Goal: Task Accomplishment & Management: Manage account settings

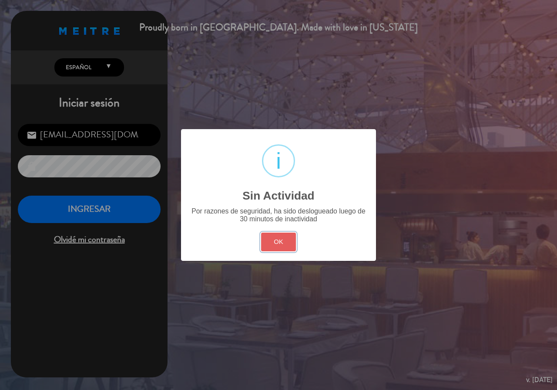
click at [285, 250] on button "OK" at bounding box center [278, 242] width 35 height 19
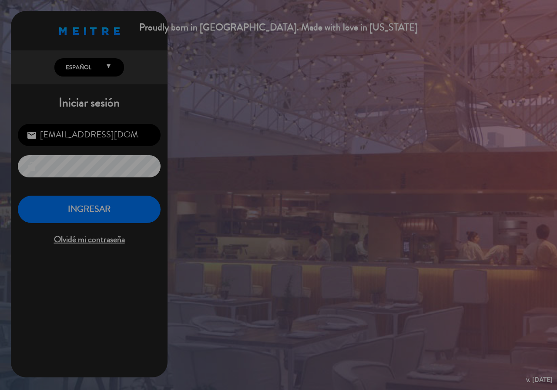
click at [277, 242] on div "Proudly born in [GEOGRAPHIC_DATA]. Made with love in [US_STATE] English Español…" at bounding box center [278, 195] width 557 height 390
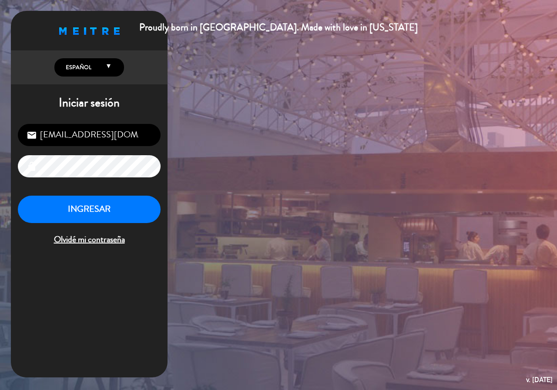
click at [170, 213] on div "Proudly born in [GEOGRAPHIC_DATA]. Made with love in [US_STATE] English Español…" at bounding box center [278, 195] width 557 height 390
click at [147, 205] on button "INGRESAR" at bounding box center [89, 209] width 143 height 27
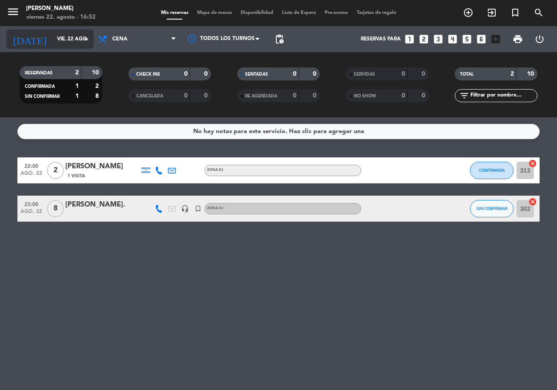
click at [72, 40] on input "vie. 22 ago." at bounding box center [87, 39] width 69 height 15
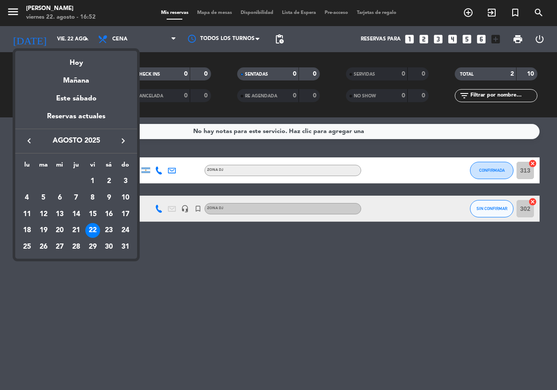
click at [213, 290] on div at bounding box center [278, 195] width 557 height 390
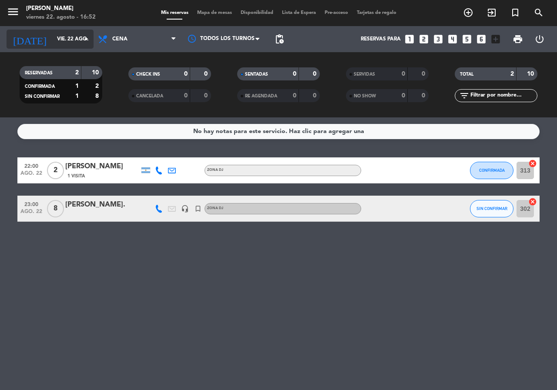
click at [81, 45] on input "vie. 22 ago." at bounding box center [87, 39] width 69 height 15
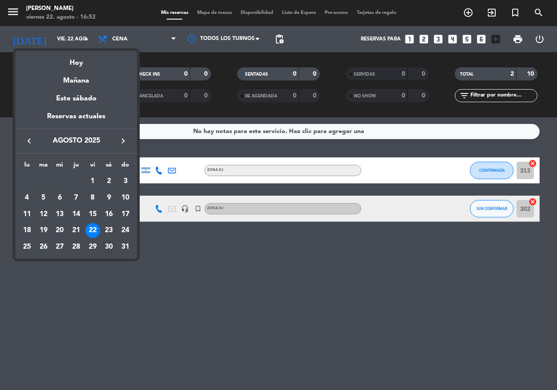
click at [110, 245] on div "30" at bounding box center [108, 247] width 15 height 15
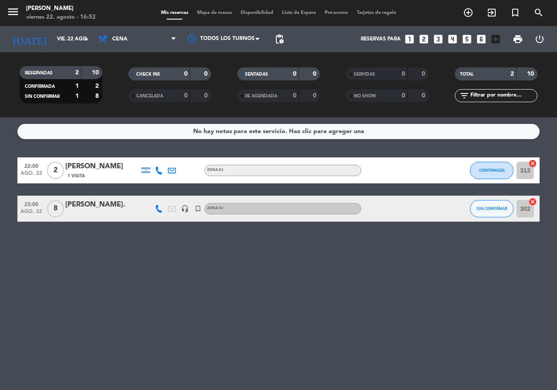
type input "sáb. 30 ago."
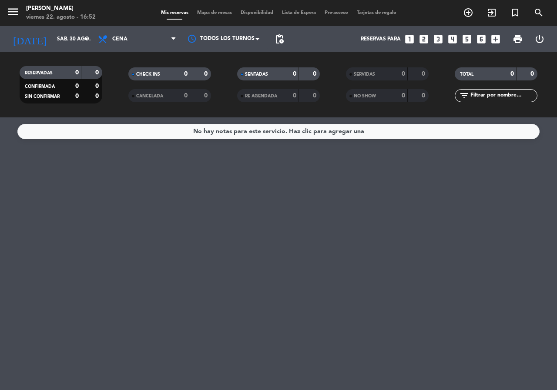
click at [110, 245] on div "No hay notas para este servicio. Haz clic para agregar una" at bounding box center [278, 253] width 557 height 273
